Goal: Task Accomplishment & Management: Manage account settings

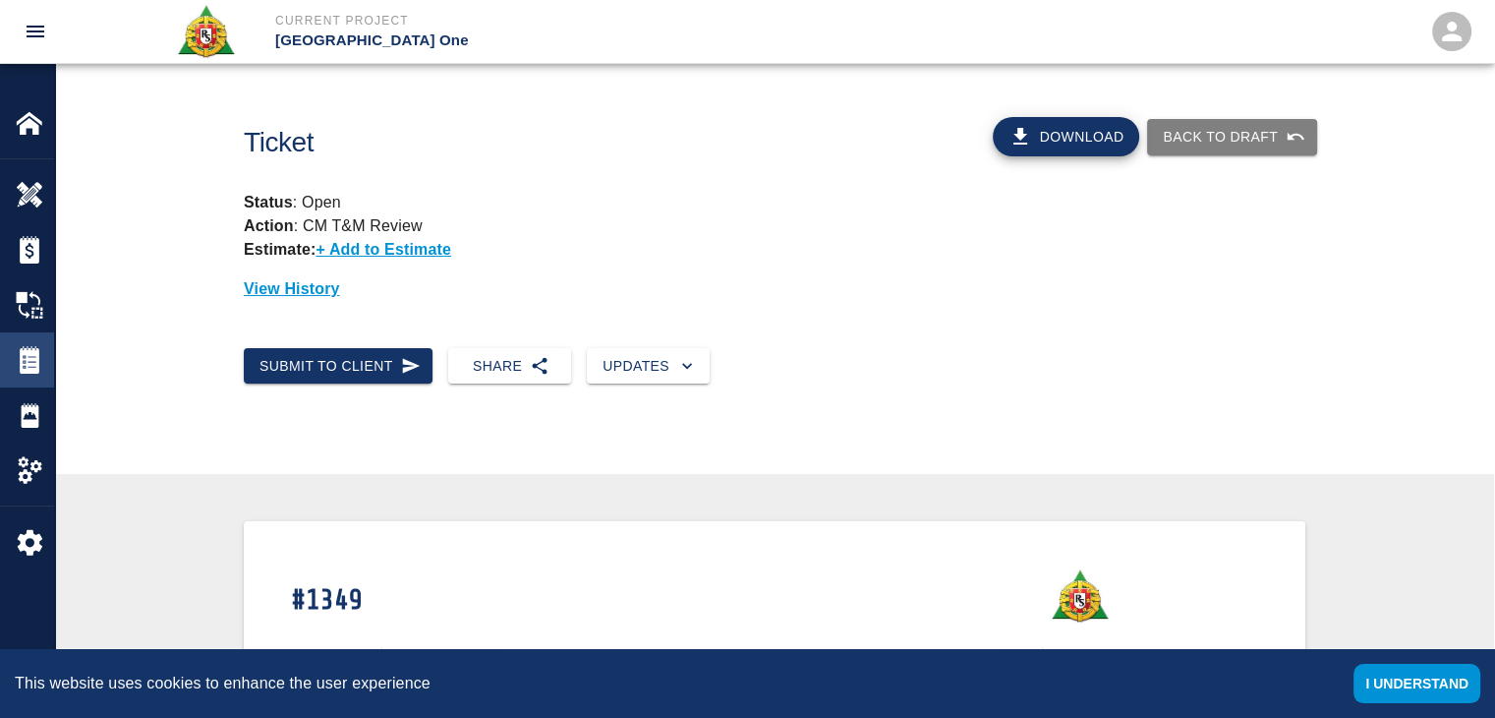
click at [26, 368] on img at bounding box center [30, 360] width 28 height 28
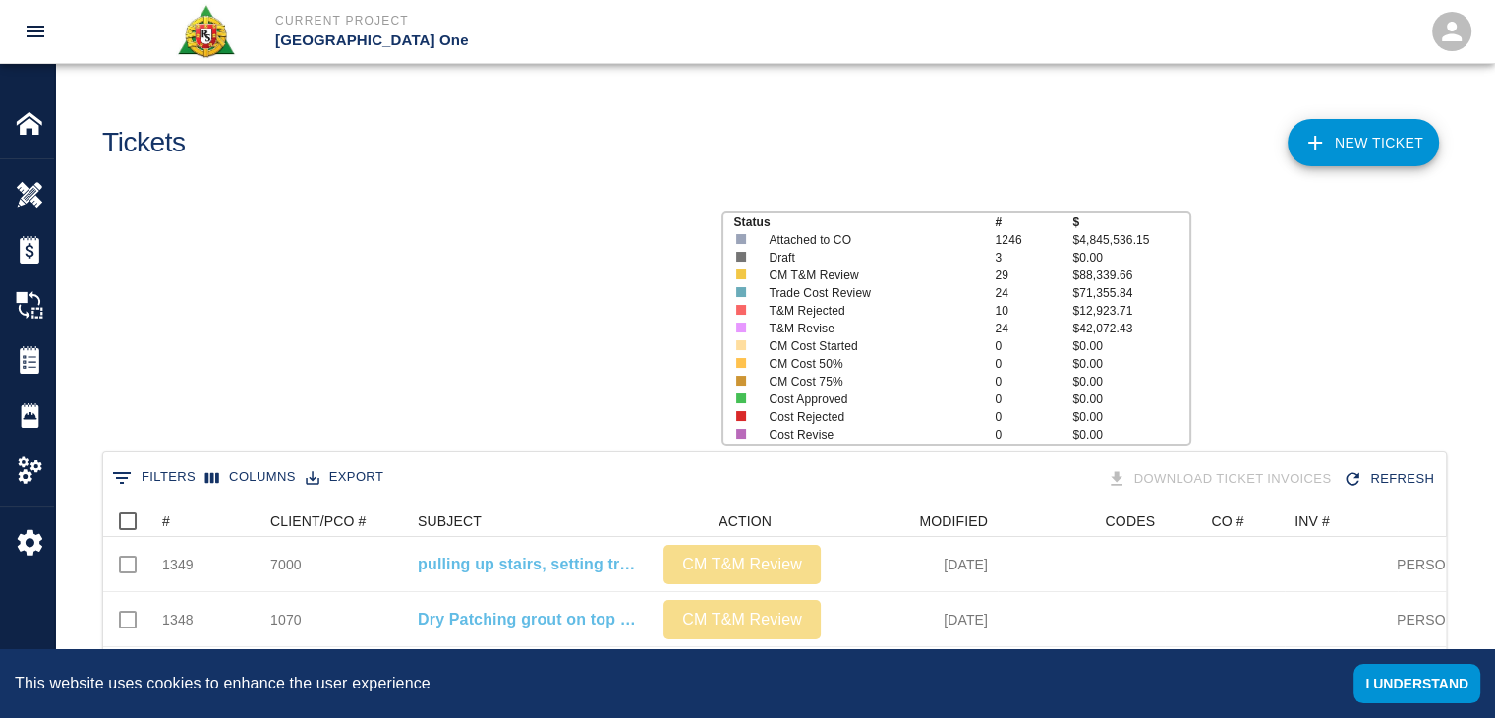
scroll to position [1132, 1328]
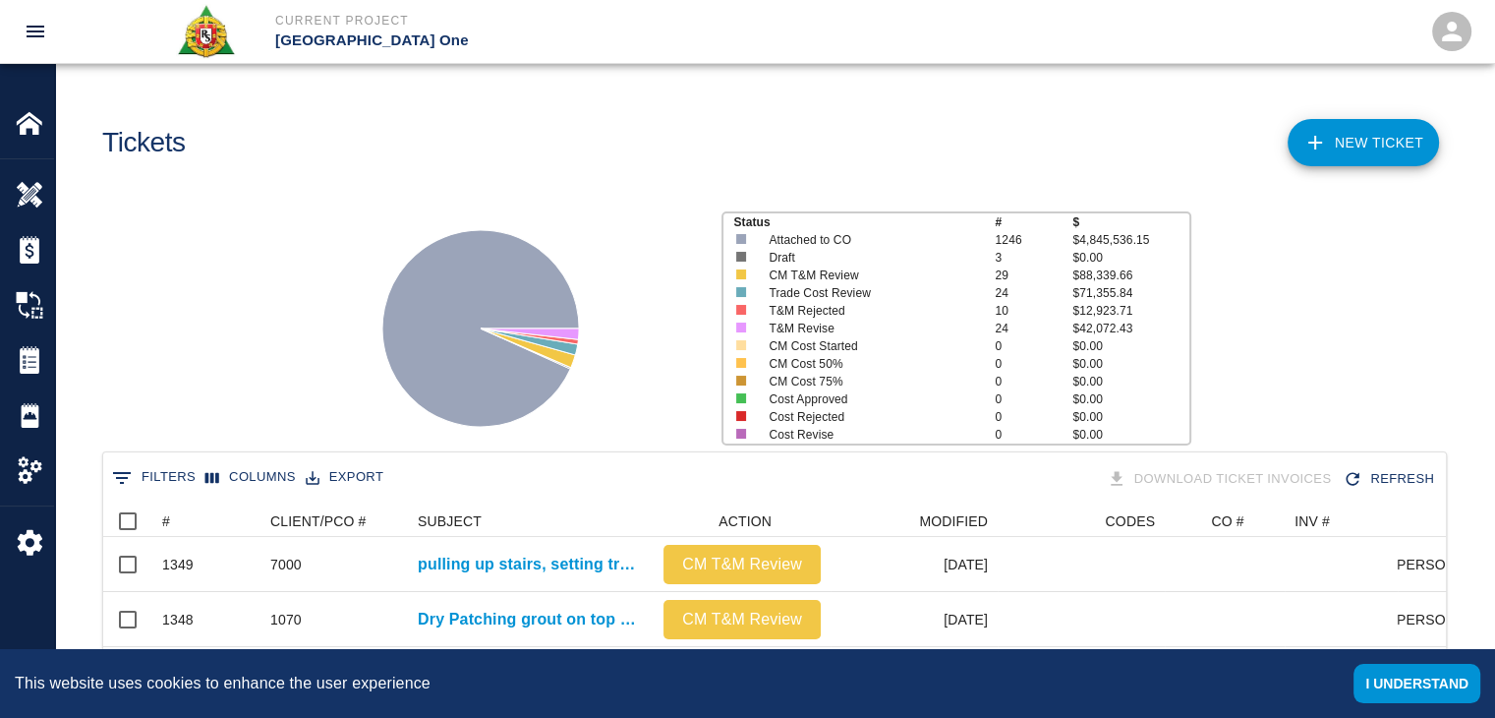
scroll to position [16, 16]
click at [1412, 669] on button "I understand" at bounding box center [1417, 683] width 127 height 39
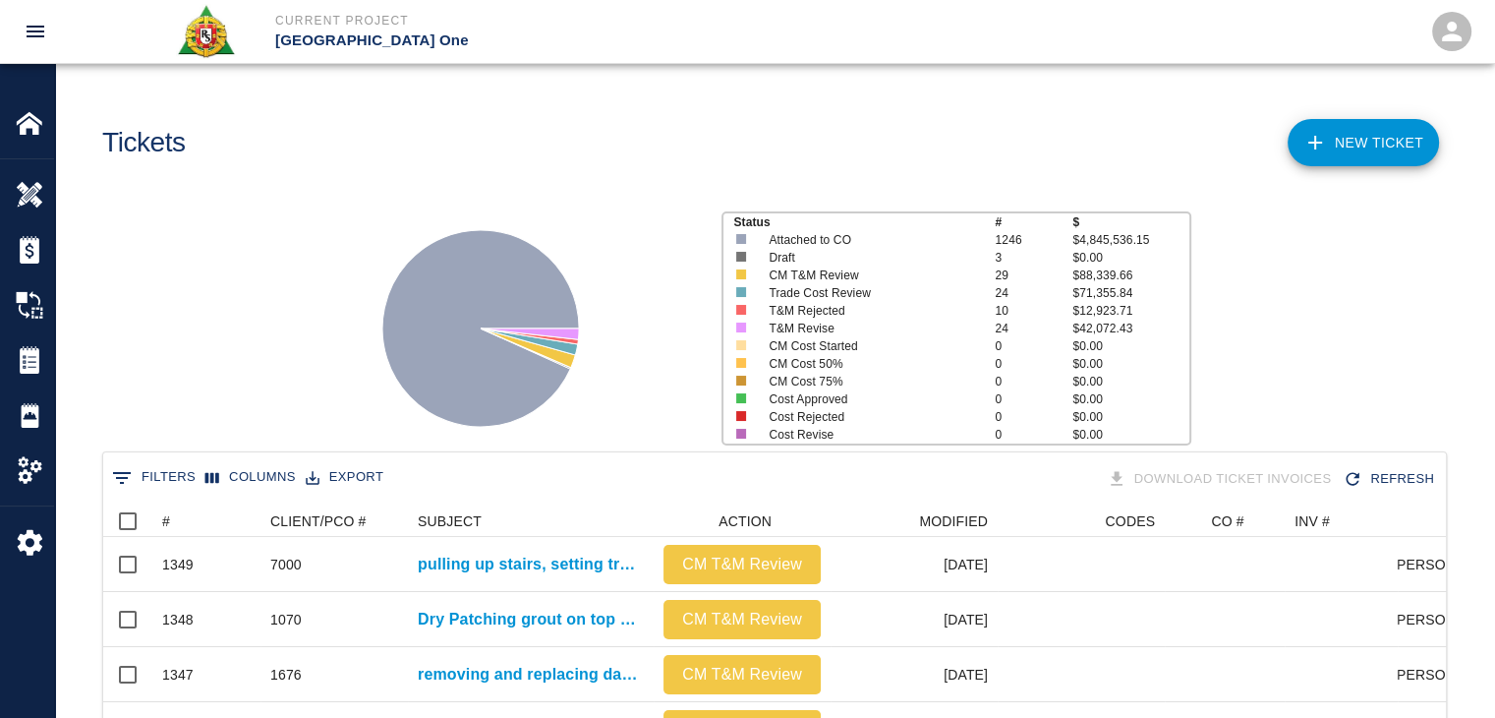
scroll to position [0, 0]
click at [180, 521] on icon "Sort" at bounding box center [184, 521] width 18 height 18
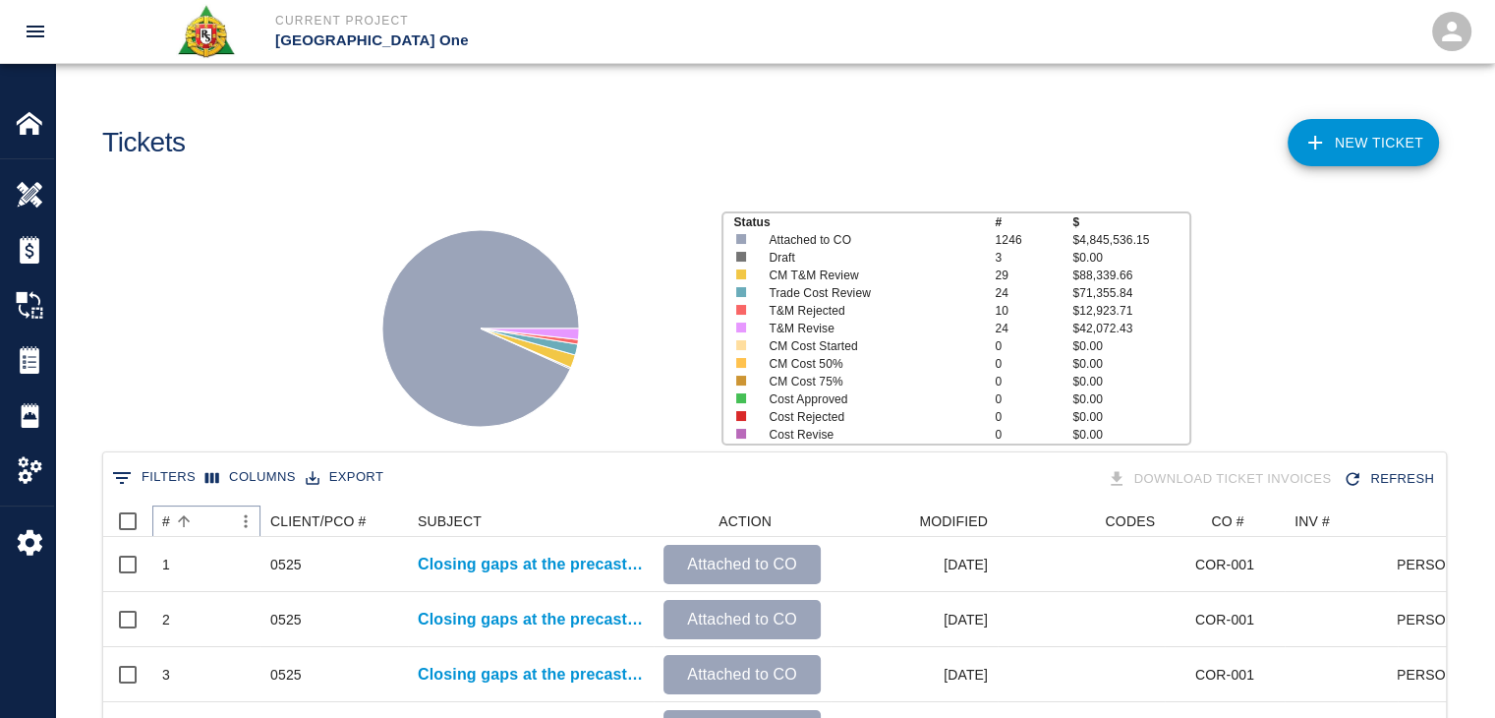
click at [180, 521] on icon "Sort" at bounding box center [184, 521] width 18 height 18
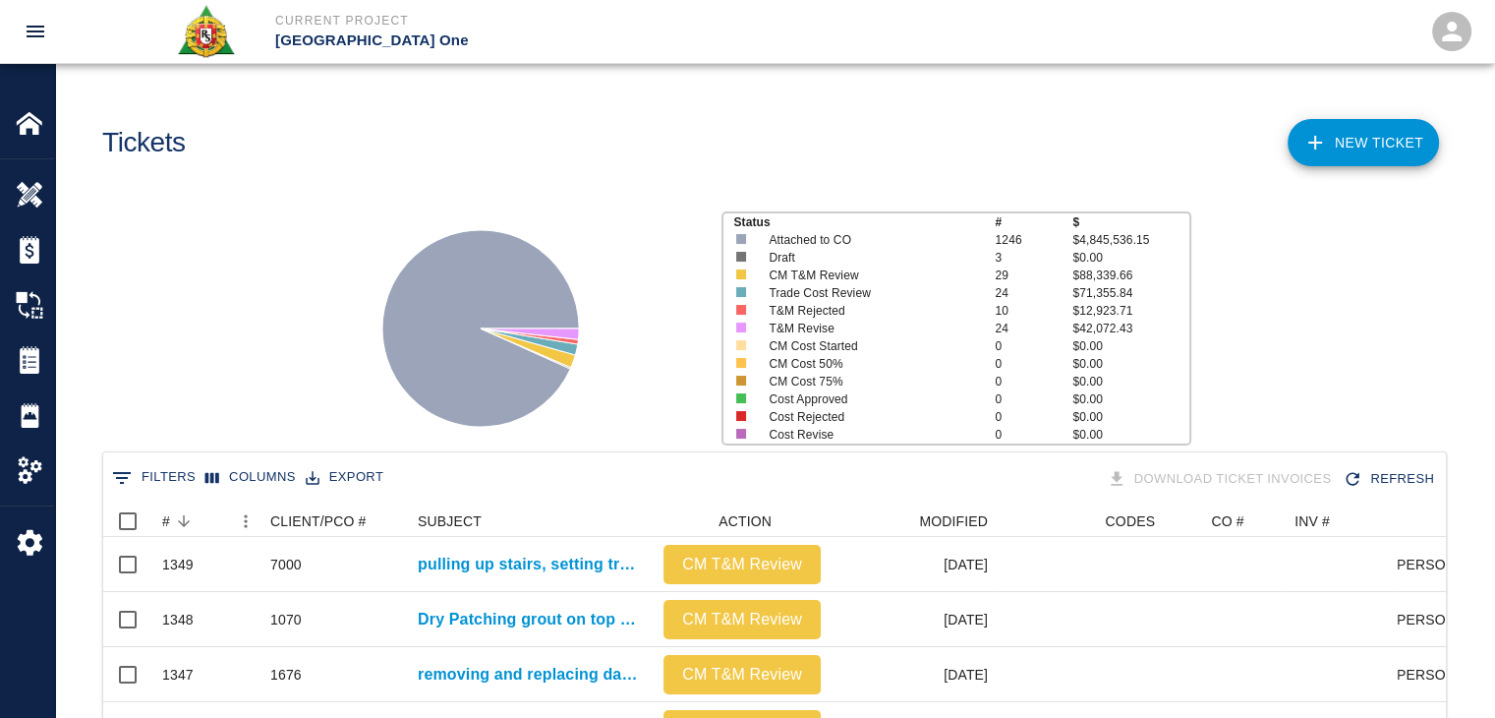
click at [213, 457] on div "0 Filters Columns Export Download Ticket Invoices Refresh" at bounding box center [774, 479] width 1343 height 54
